Goal: Communication & Community: Connect with others

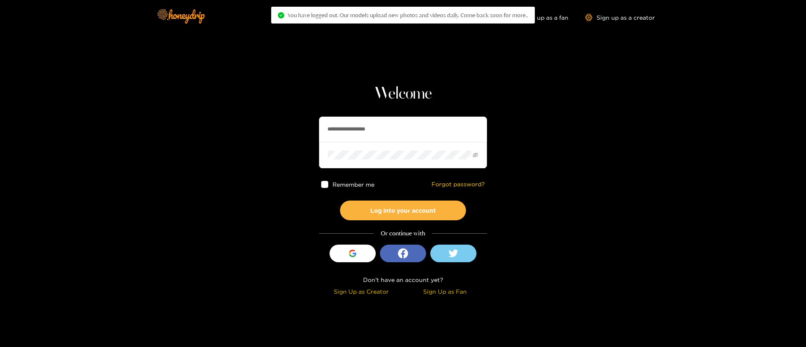
click at [383, 140] on input "**********" at bounding box center [403, 129] width 168 height 25
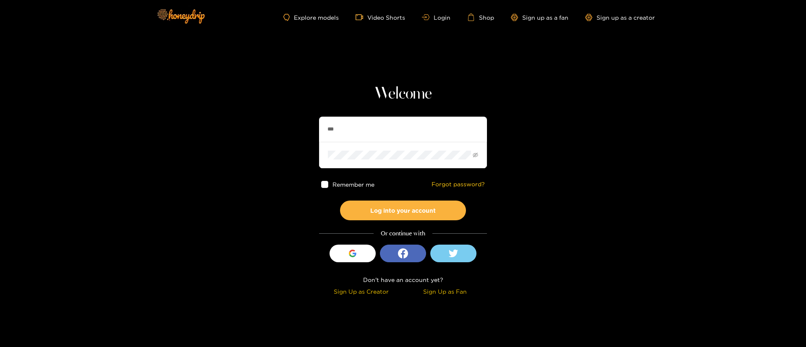
type input "**********"
click at [418, 202] on button "Log into your account" at bounding box center [403, 211] width 126 height 20
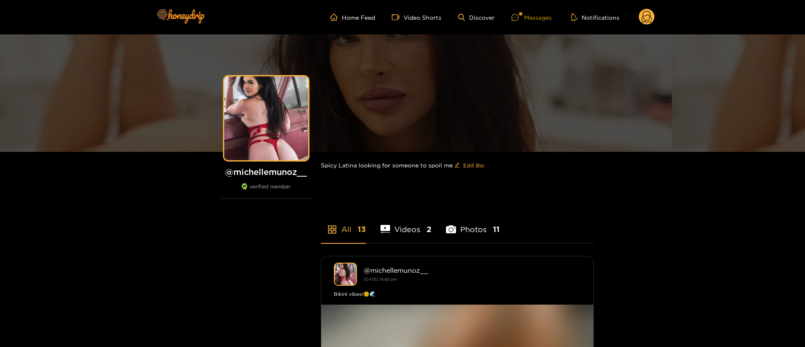
click at [544, 16] on div "Messages" at bounding box center [531, 18] width 40 height 10
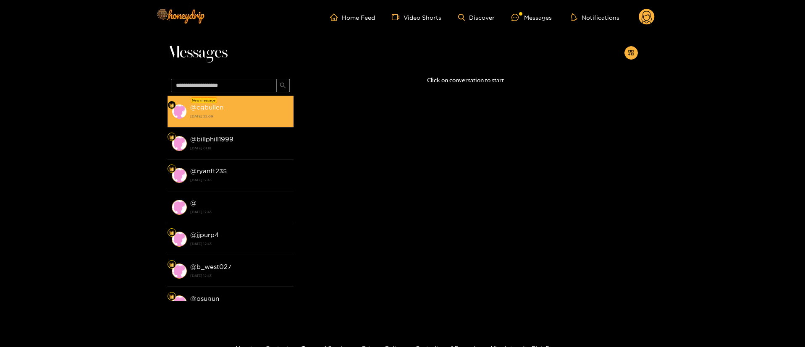
click at [254, 114] on strong "[DATE] 22:09" at bounding box center [239, 117] width 99 height 8
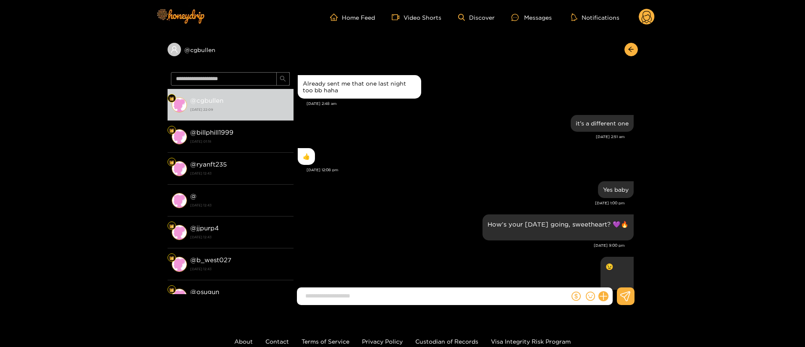
scroll to position [849, 0]
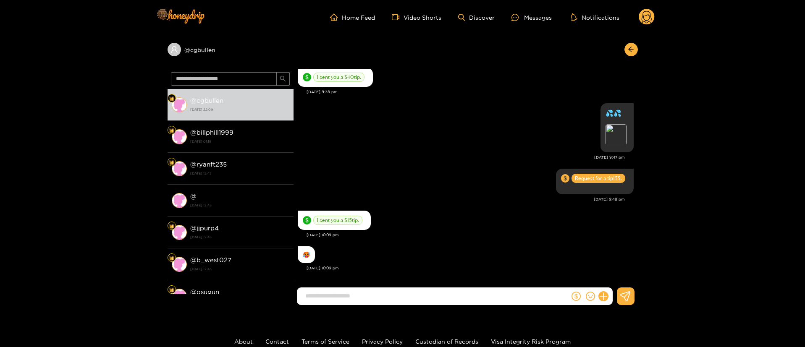
click at [612, 301] on div at bounding box center [591, 297] width 43 height 18
click at [603, 297] on icon at bounding box center [603, 297] width 10 height 10
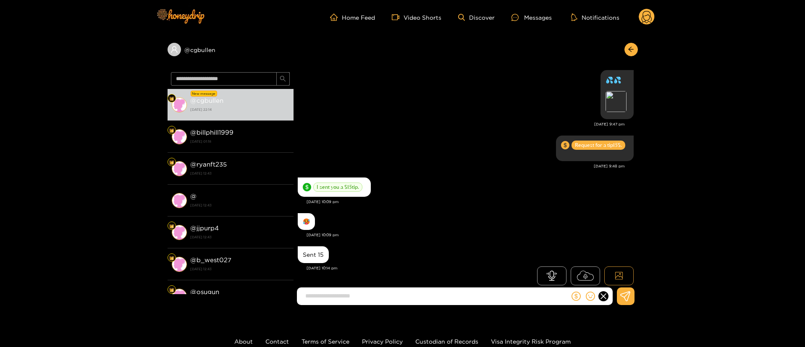
click at [619, 276] on icon at bounding box center [619, 276] width 8 height 8
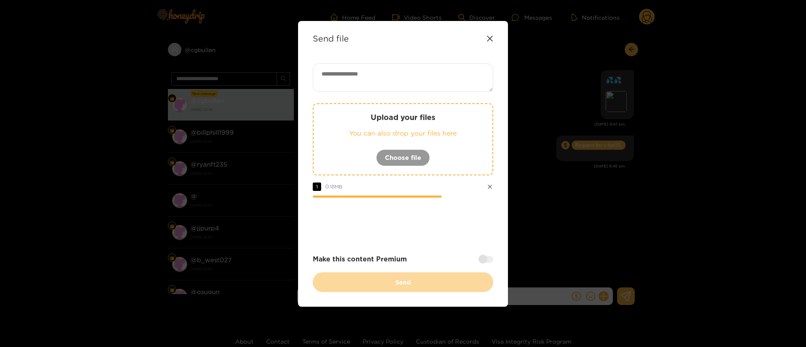
click at [436, 205] on div at bounding box center [403, 221] width 181 height 34
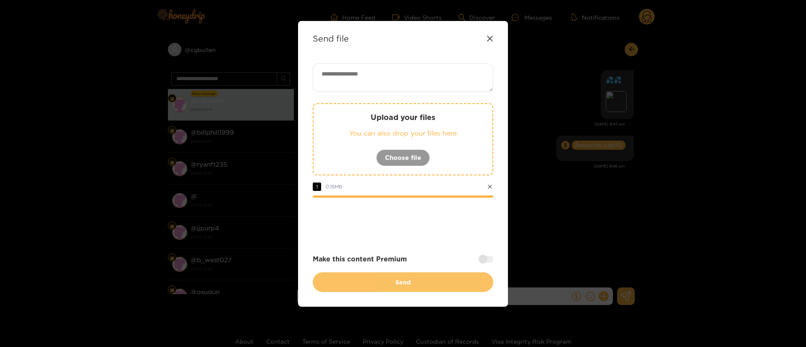
click at [424, 281] on button "Send" at bounding box center [403, 283] width 181 height 20
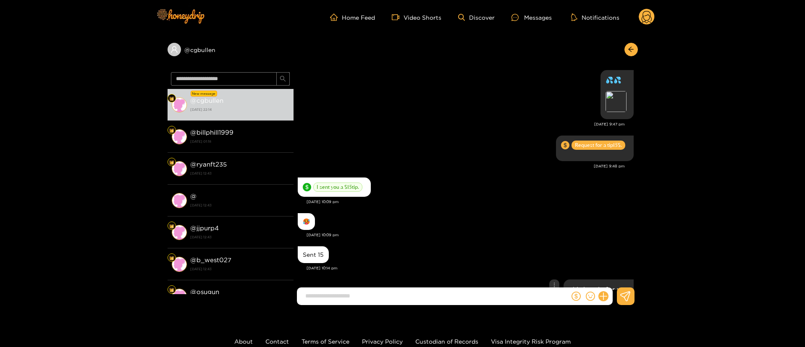
scroll to position [947, 0]
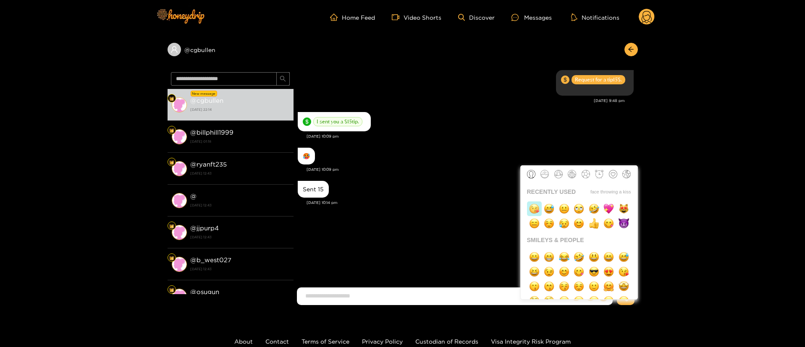
click at [539, 209] on img "button" at bounding box center [534, 209] width 10 height 10
type input "**"
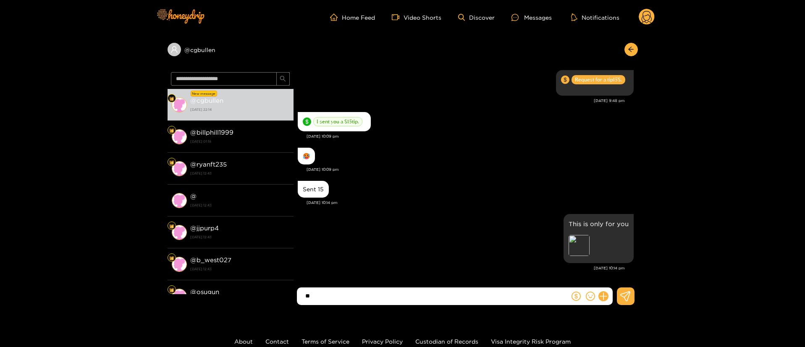
click at [430, 295] on input "**" at bounding box center [435, 296] width 268 height 14
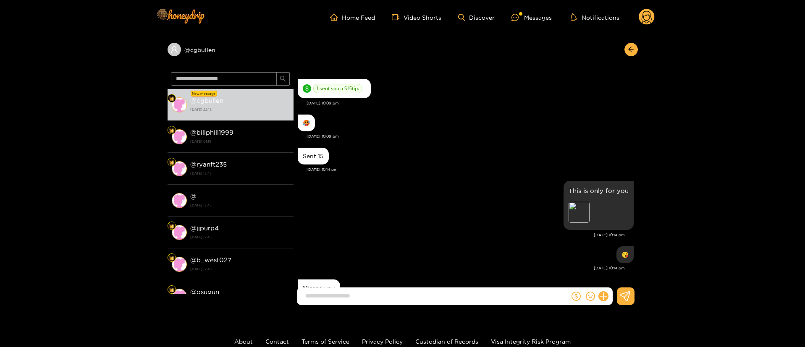
scroll to position [1014, 0]
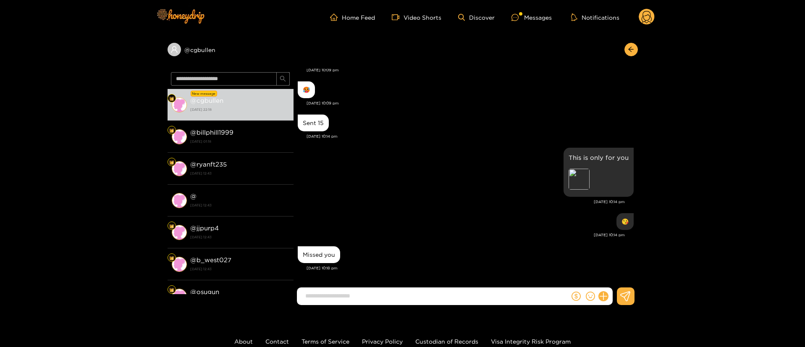
click at [473, 208] on div "This is only for you Preview [DATE] 10:14 pm" at bounding box center [466, 179] width 336 height 66
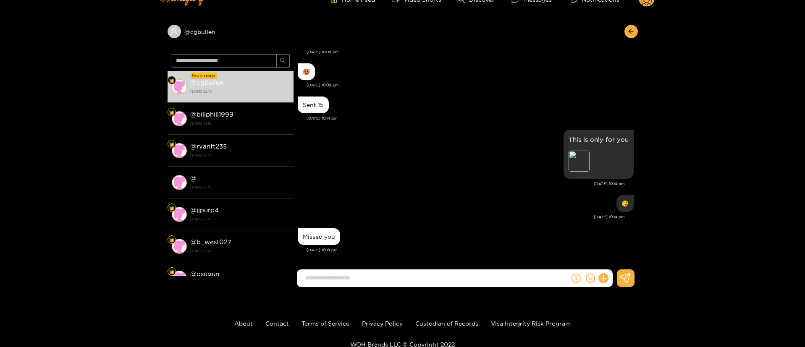
scroll to position [0, 0]
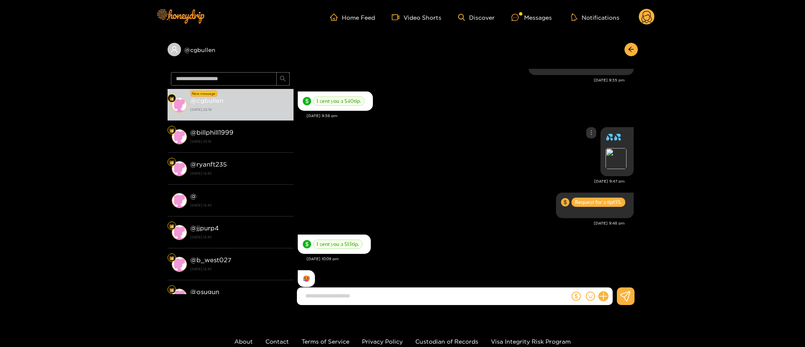
click at [459, 186] on div "💦💦 Preview [DATE] 9:47 pm" at bounding box center [466, 158] width 336 height 66
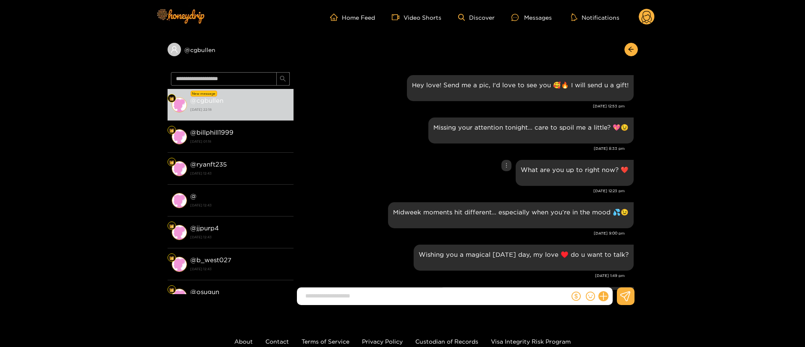
click at [426, 162] on div "What are you up to right now? ❤️" at bounding box center [466, 173] width 336 height 30
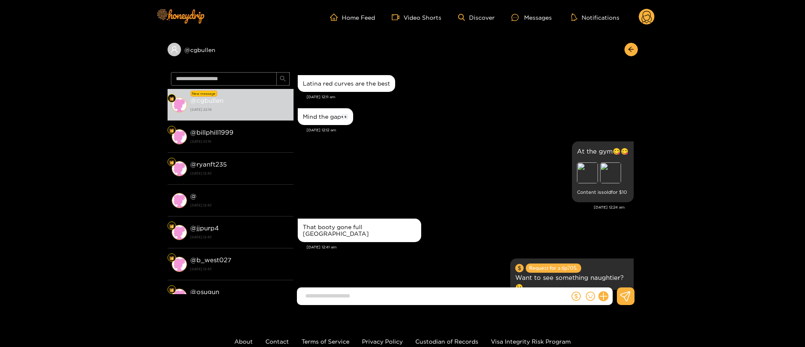
click at [412, 134] on div "Mind the gap👀 [DATE] 12:12 am" at bounding box center [466, 122] width 336 height 33
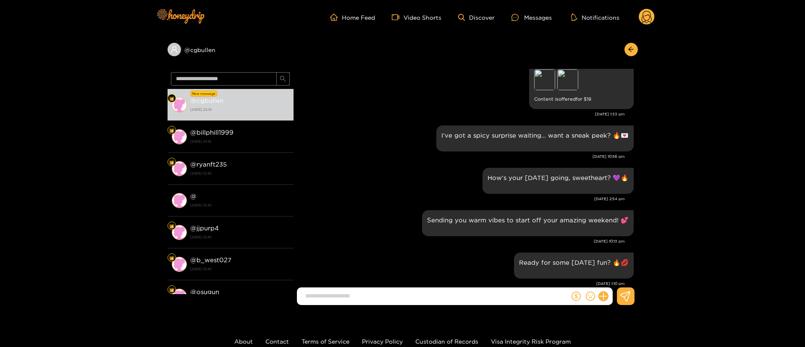
scroll to position [2268, 0]
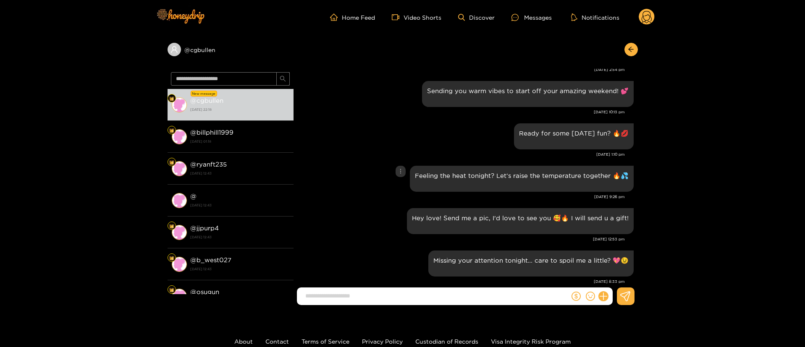
click at [386, 164] on div "Feeling the heat tonight? Let’s raise the temperature together 🔥💦" at bounding box center [466, 179] width 336 height 30
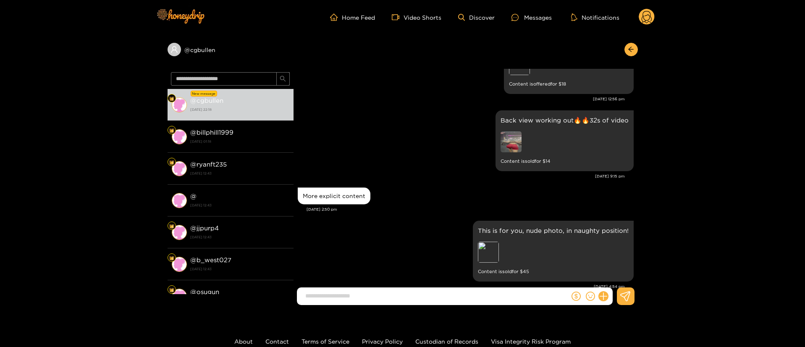
scroll to position [1575, 0]
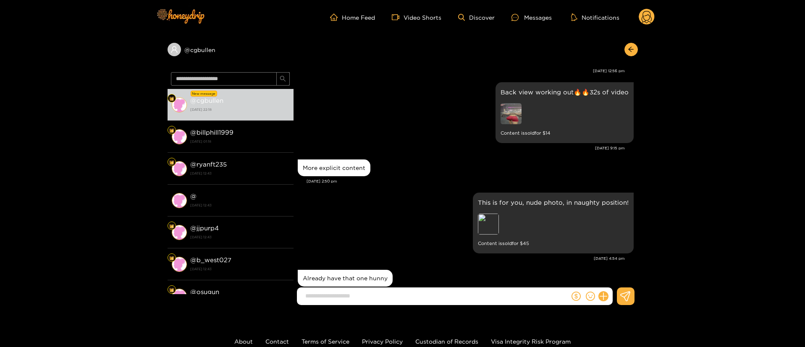
click at [449, 173] on div "More explicit content" at bounding box center [466, 167] width 336 height 21
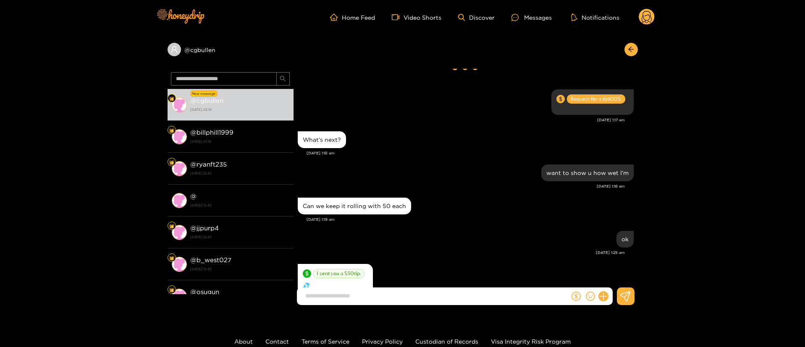
scroll to position [0, 0]
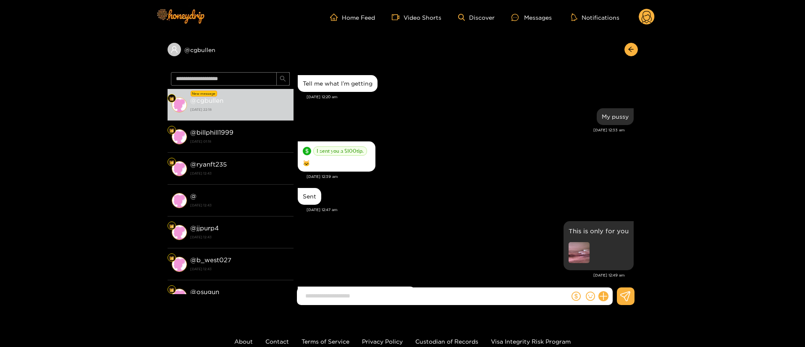
click at [441, 171] on div "I sent you a $ 100 tip. 🐱" at bounding box center [466, 156] width 336 height 34
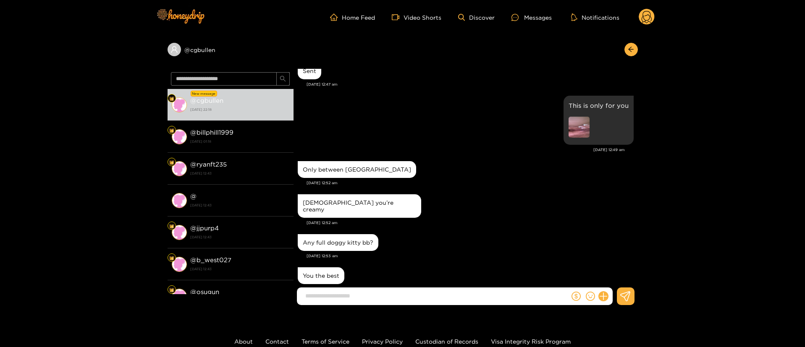
scroll to position [126, 0]
click at [582, 130] on img at bounding box center [579, 126] width 21 height 21
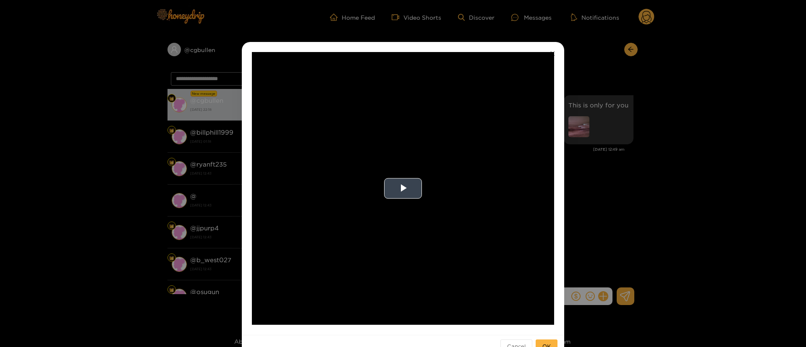
click at [430, 185] on video "Video Player" at bounding box center [403, 188] width 302 height 273
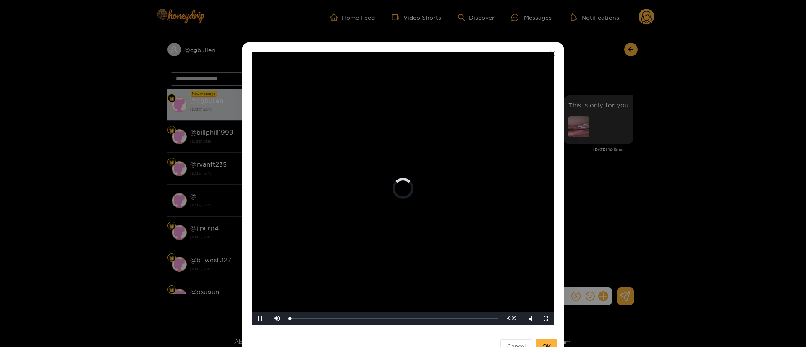
click at [614, 185] on div "**********" at bounding box center [403, 173] width 806 height 347
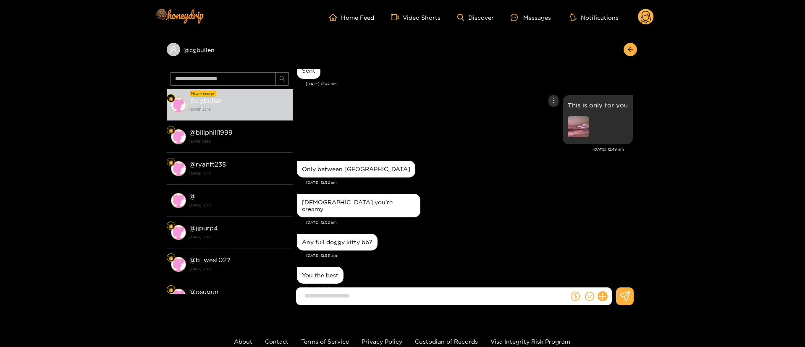
click at [483, 164] on div "Only between [GEOGRAPHIC_DATA]" at bounding box center [465, 169] width 336 height 21
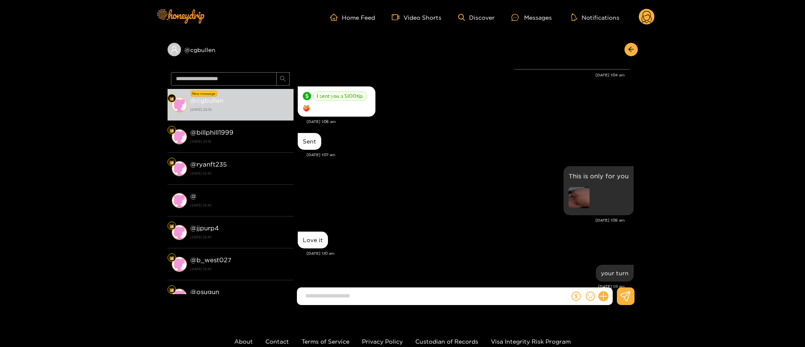
scroll to position [630, 0]
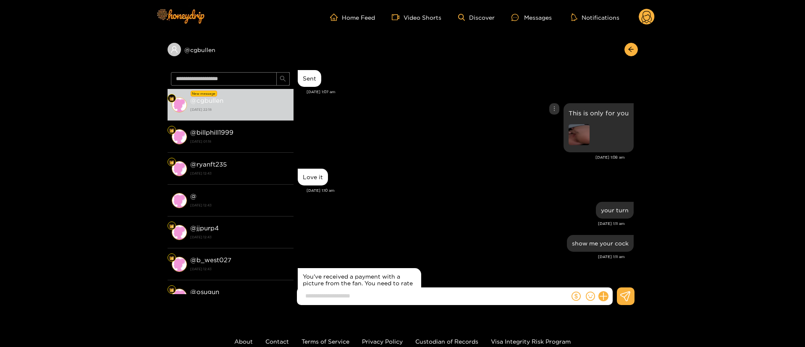
click at [586, 132] on img at bounding box center [579, 134] width 21 height 21
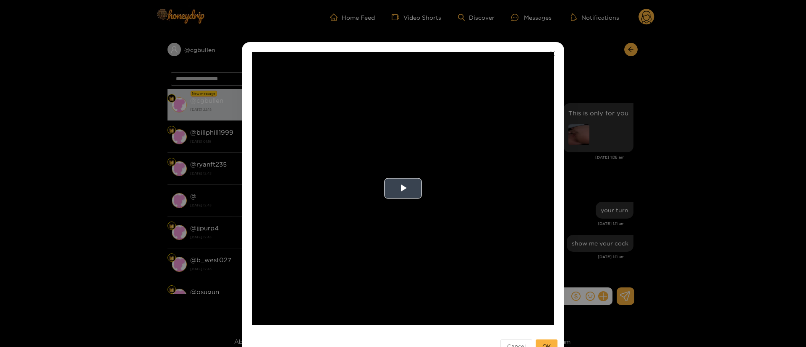
click at [433, 184] on video "Video Player" at bounding box center [403, 188] width 302 height 273
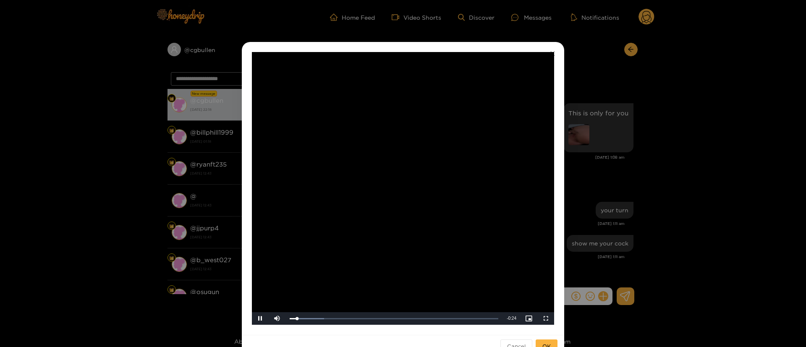
click at [609, 196] on div "**********" at bounding box center [403, 173] width 806 height 347
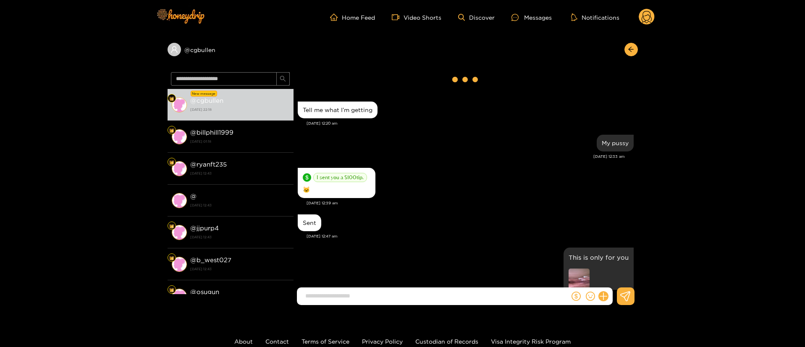
scroll to position [0, 0]
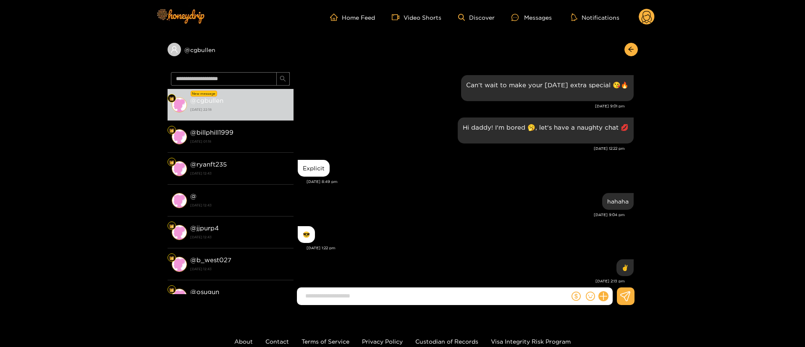
click at [470, 195] on div "hahaha" at bounding box center [466, 201] width 336 height 21
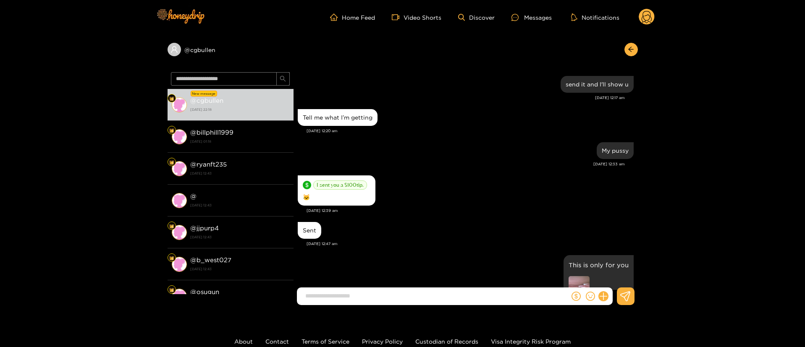
scroll to position [945, 0]
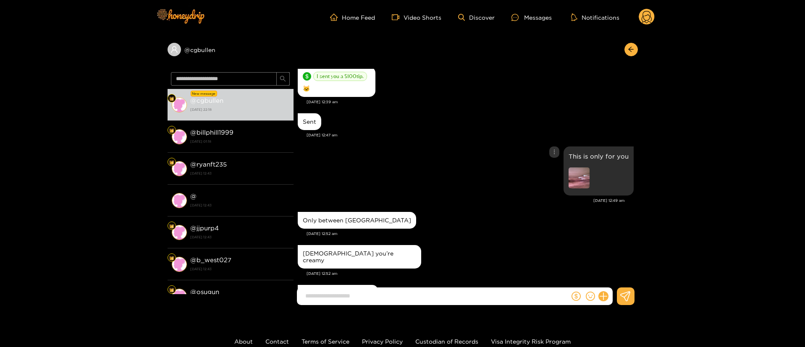
click at [397, 171] on div "This is only for you" at bounding box center [466, 170] width 336 height 53
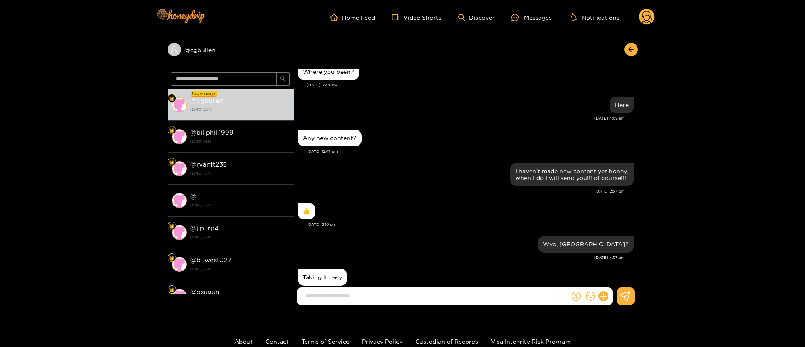
scroll to position [0, 0]
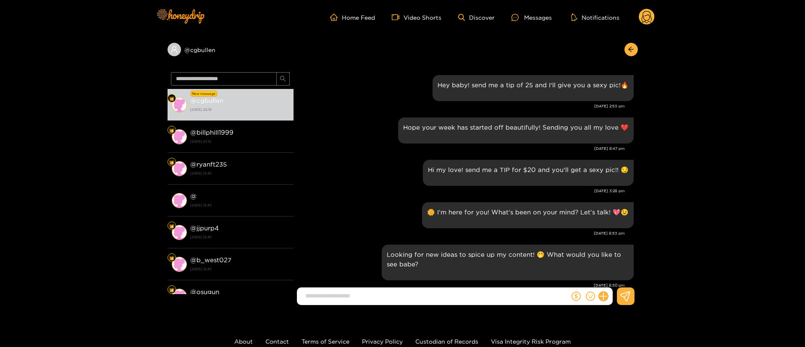
click at [351, 150] on div "[DATE] 8:47 pm" at bounding box center [461, 149] width 327 height 6
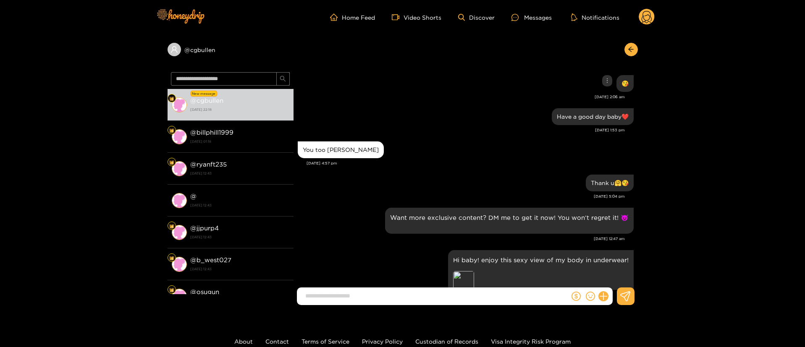
click at [481, 144] on div "You too [PERSON_NAME]" at bounding box center [466, 149] width 336 height 21
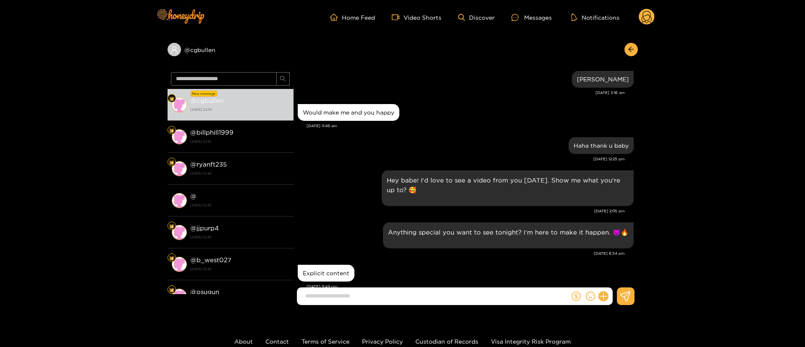
scroll to position [315, 0]
click at [496, 156] on div "[DATE] 12:25 pm" at bounding box center [461, 159] width 327 height 6
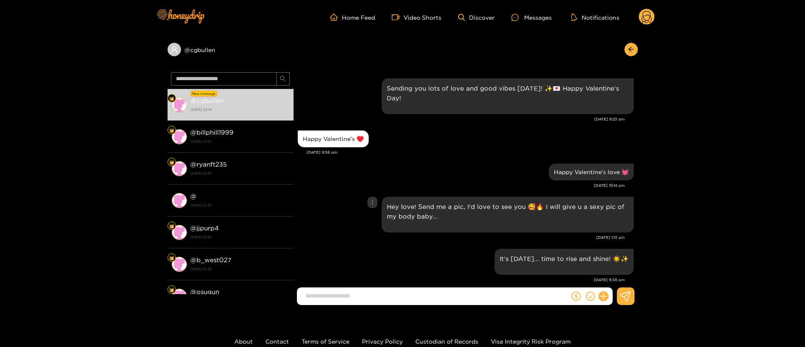
scroll to position [2709, 0]
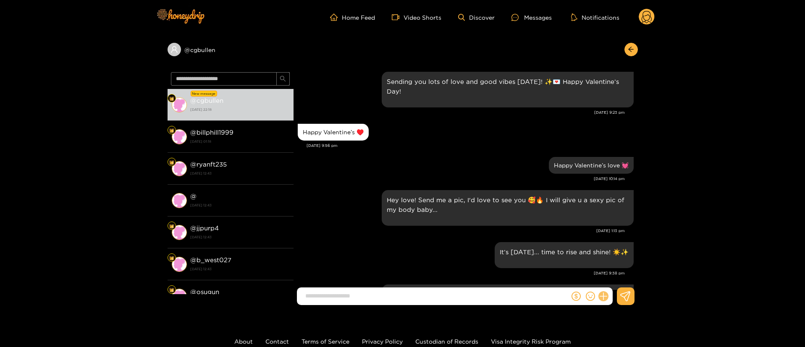
click at [599, 295] on button at bounding box center [603, 296] width 14 height 14
click at [615, 276] on icon at bounding box center [619, 276] width 8 height 8
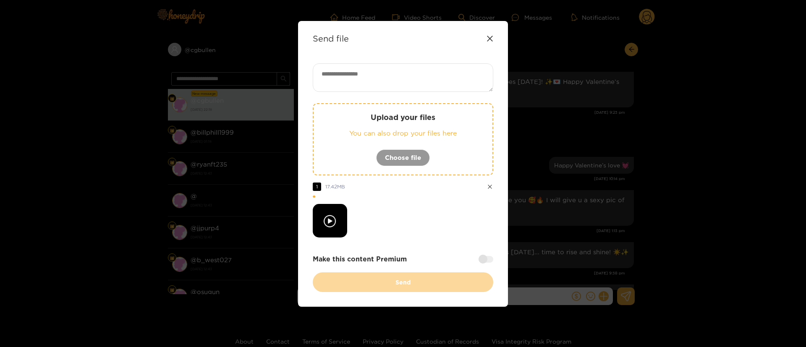
click at [416, 227] on div at bounding box center [403, 221] width 181 height 34
drag, startPoint x: 489, startPoint y: 39, endPoint x: 400, endPoint y: 22, distance: 90.9
click at [488, 38] on icon at bounding box center [490, 38] width 7 height 7
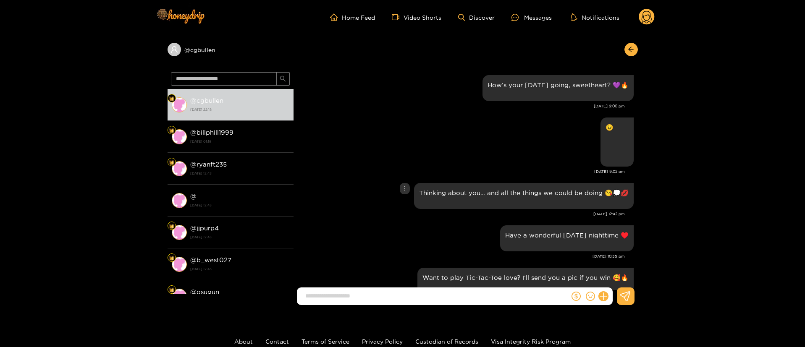
scroll to position [874, 0]
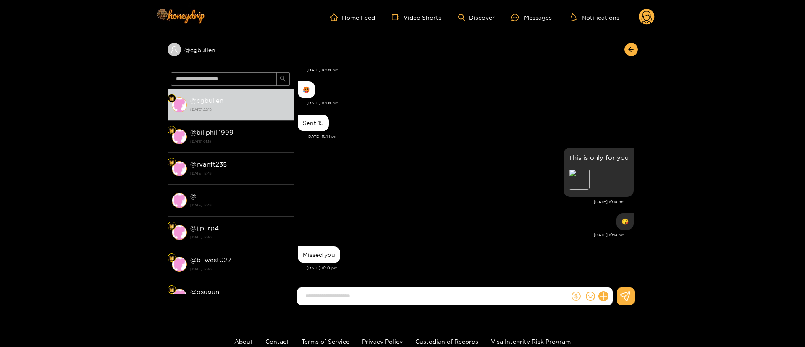
click at [574, 296] on icon "dollar" at bounding box center [576, 296] width 9 height 9
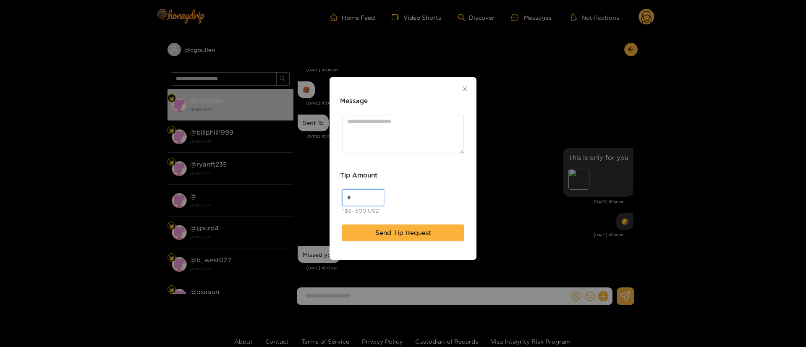
drag, startPoint x: 336, startPoint y: 189, endPoint x: 294, endPoint y: 103, distance: 95.8
click at [281, 188] on div "Message Tip Amount * *$3- 500 USD Send Tip Request" at bounding box center [403, 173] width 806 height 347
type input "**"
click at [380, 123] on textarea "Message" at bounding box center [403, 134] width 122 height 39
paste textarea "**"
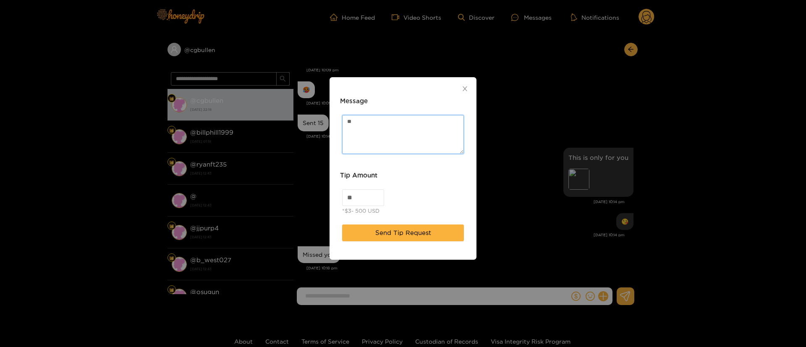
paste textarea "**"
type textarea "****"
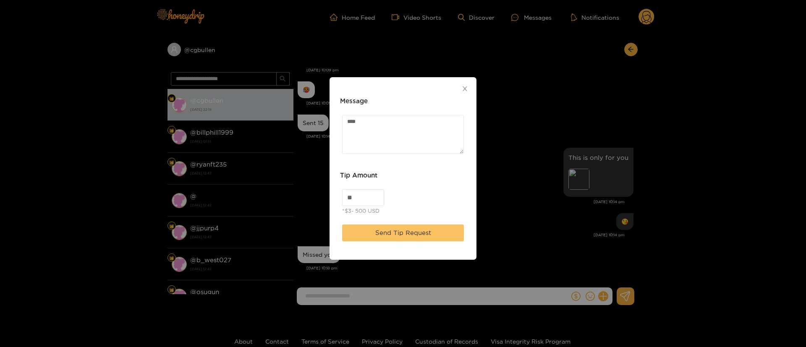
click at [413, 230] on span "Send Tip Request" at bounding box center [403, 233] width 56 height 10
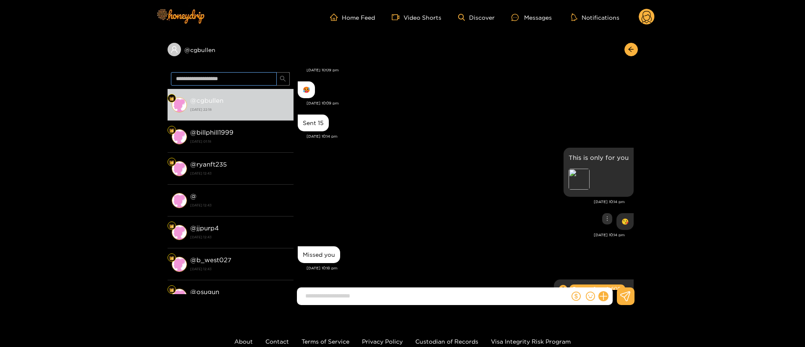
scroll to position [926, 0]
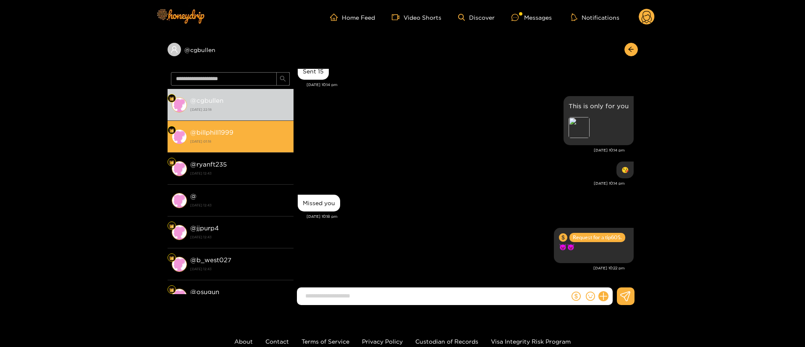
click at [215, 131] on strong "@ billphill1999" at bounding box center [211, 132] width 43 height 7
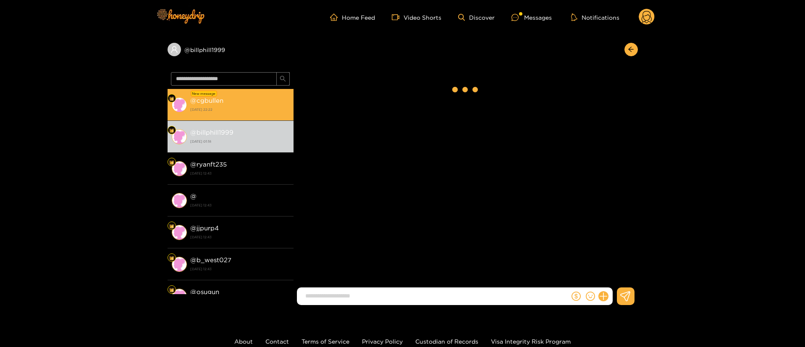
click at [222, 105] on div "@ cgbullen 28 August 2025 22:22" at bounding box center [239, 104] width 99 height 19
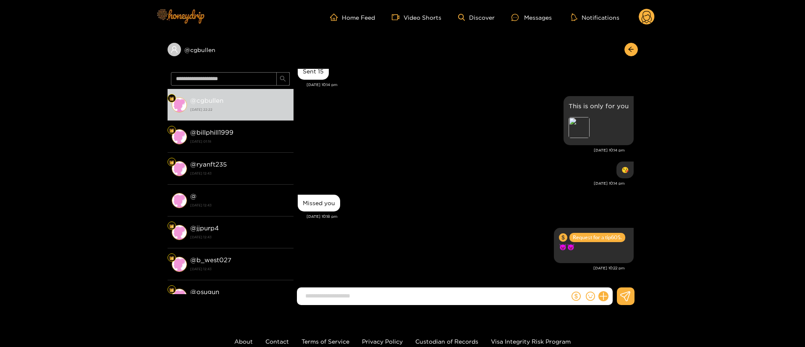
scroll to position [884, 0]
drag, startPoint x: 628, startPoint y: 49, endPoint x: 653, endPoint y: 21, distance: 37.7
click at [630, 50] on icon "arrow-left" at bounding box center [631, 49] width 6 height 6
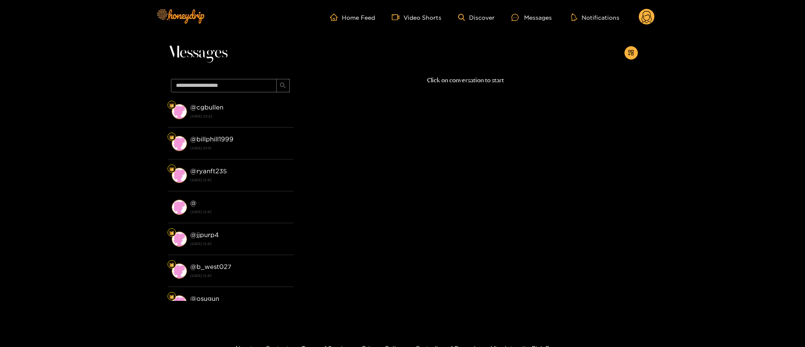
click at [645, 16] on circle at bounding box center [647, 17] width 16 height 16
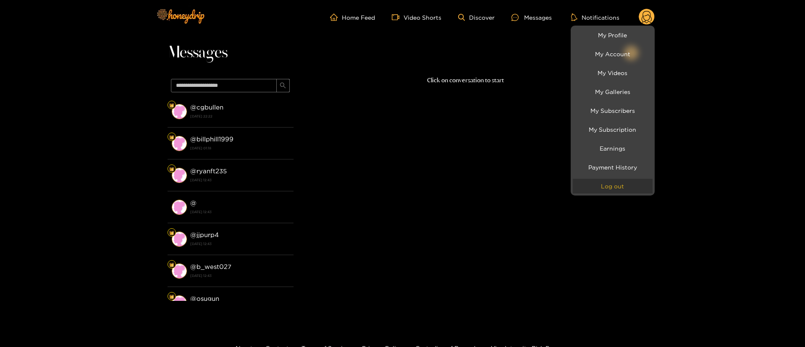
click at [629, 191] on button "Log out" at bounding box center [613, 186] width 80 height 15
